Goal: Transaction & Acquisition: Purchase product/service

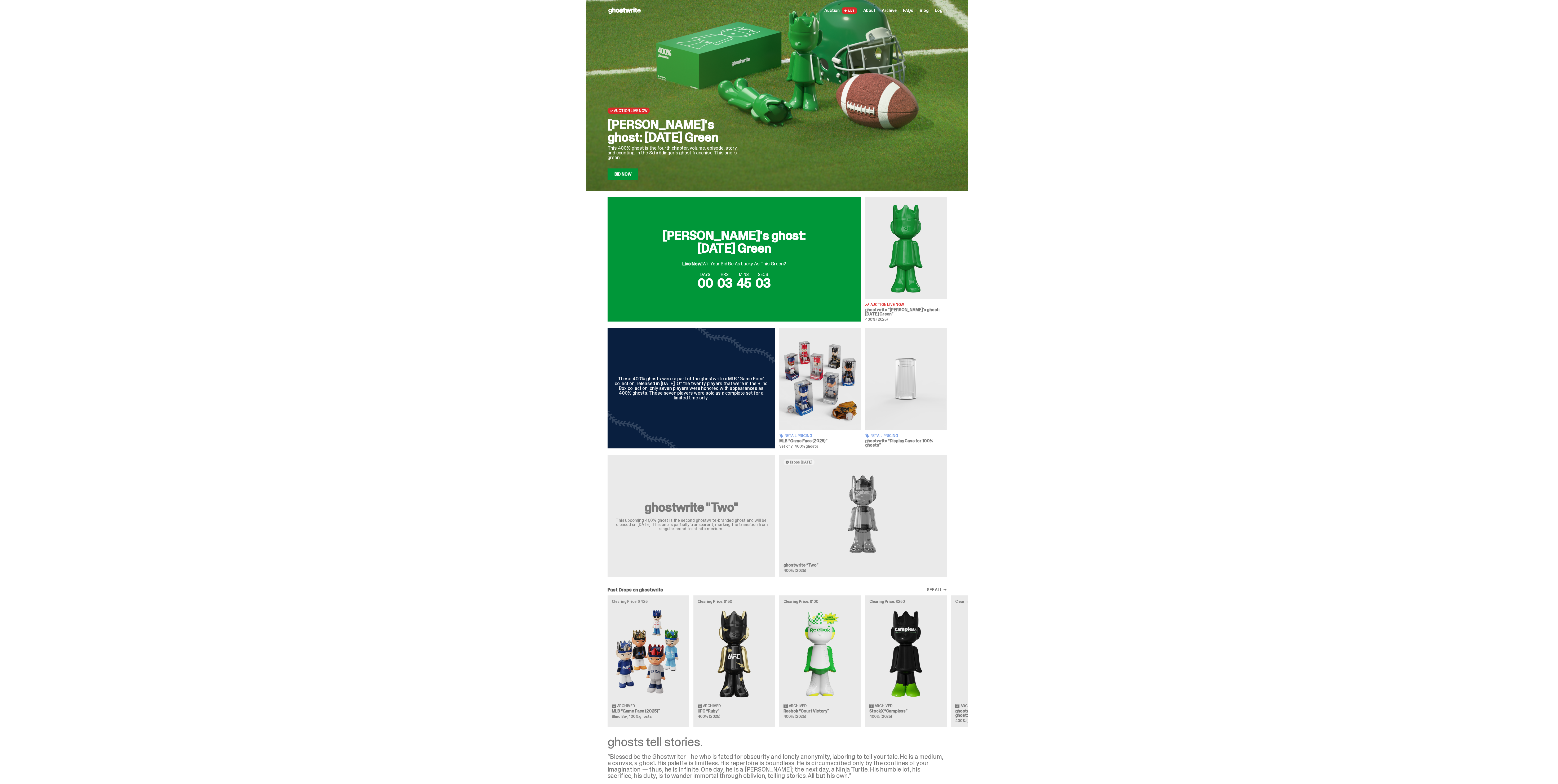
click at [698, 262] on span "Live Now!" at bounding box center [692, 264] width 20 height 7
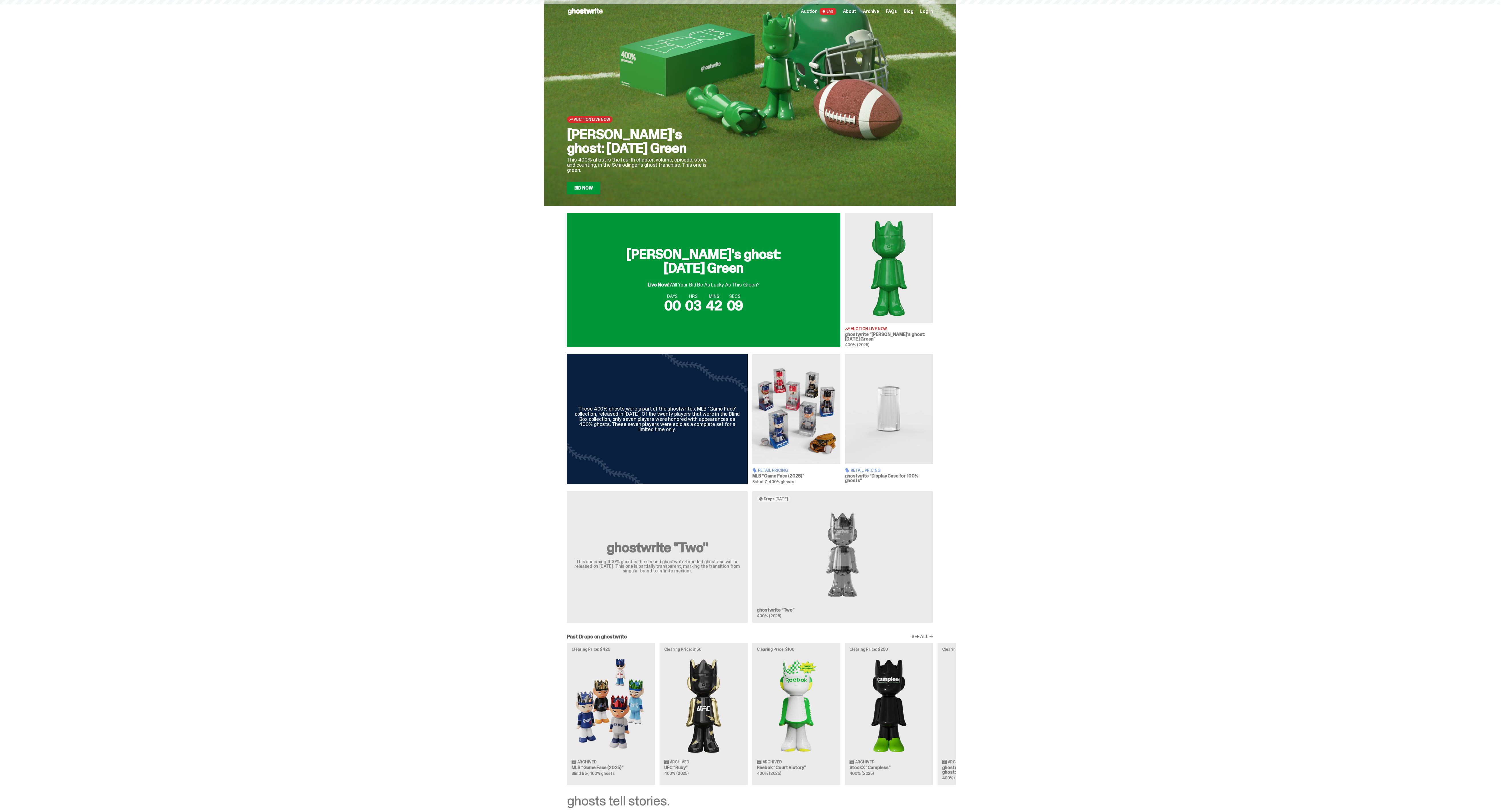
click at [669, 287] on span "Live Now!" at bounding box center [658, 285] width 22 height 7
